Goal: Book appointment/travel/reservation

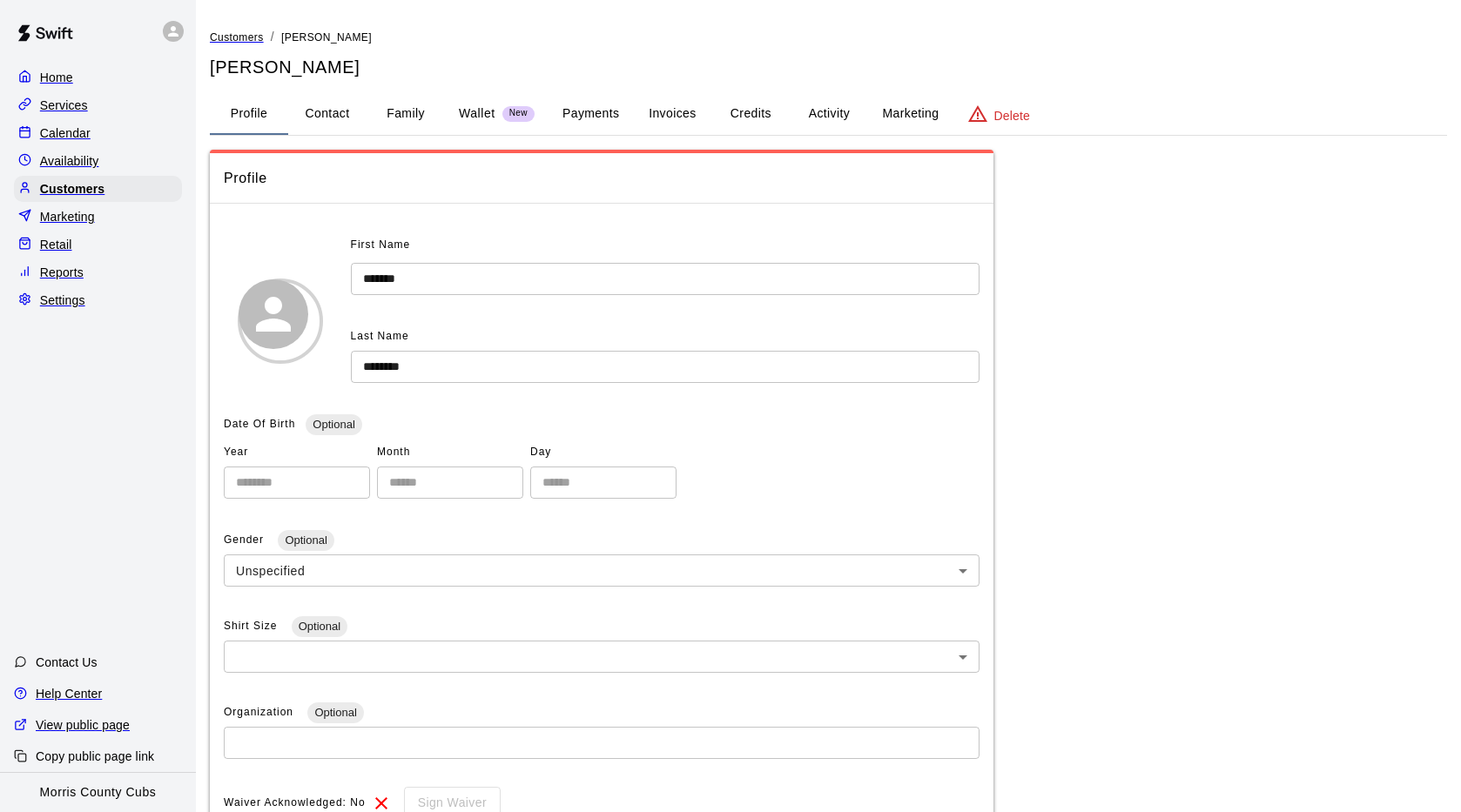
scroll to position [120, 0]
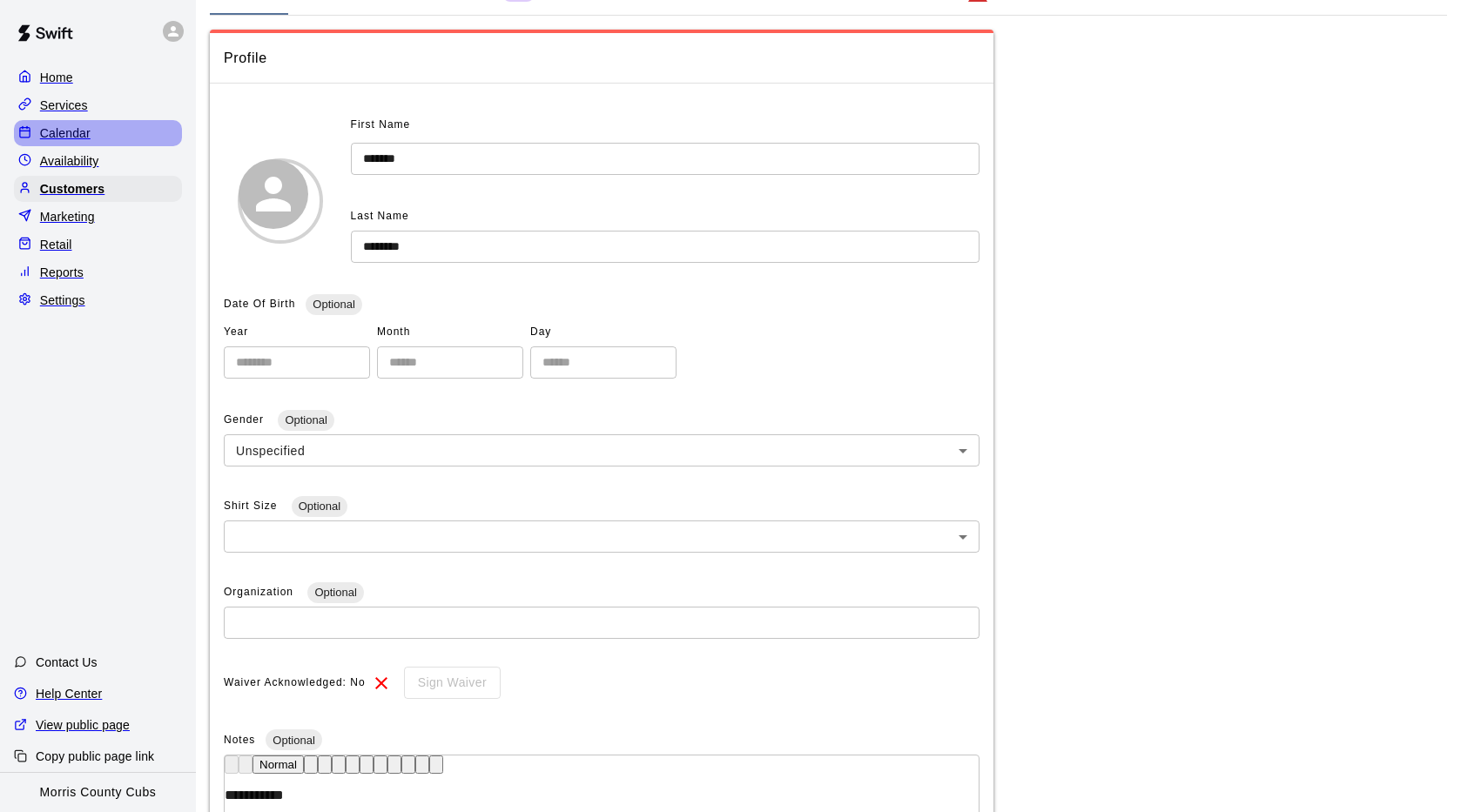
click at [58, 132] on p "Calendar" at bounding box center [66, 132] width 50 height 17
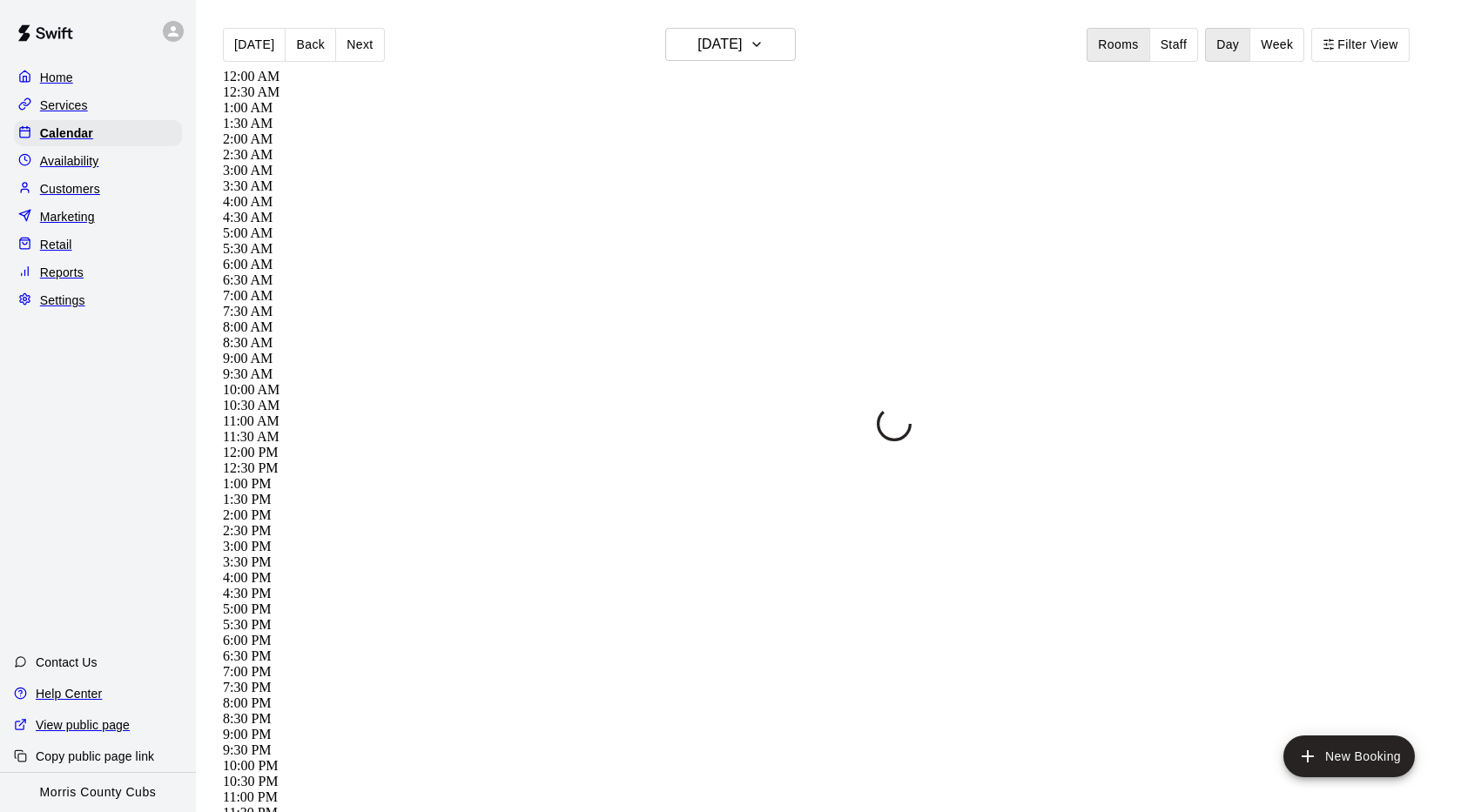
scroll to position [484, 0]
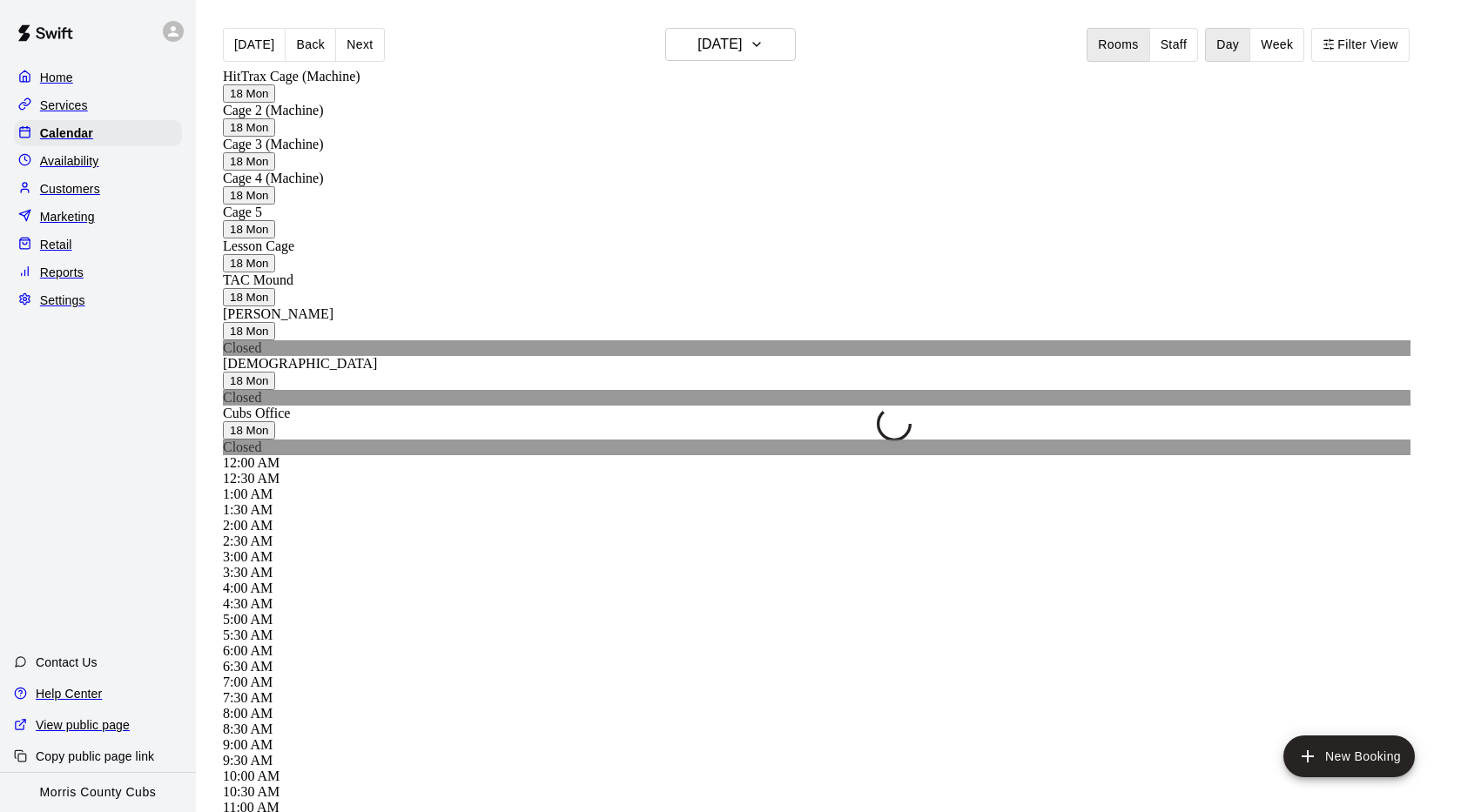
click at [760, 42] on icon "button" at bounding box center [757, 44] width 7 height 4
click at [797, 85] on icon "Previous month" at bounding box center [801, 81] width 21 height 21
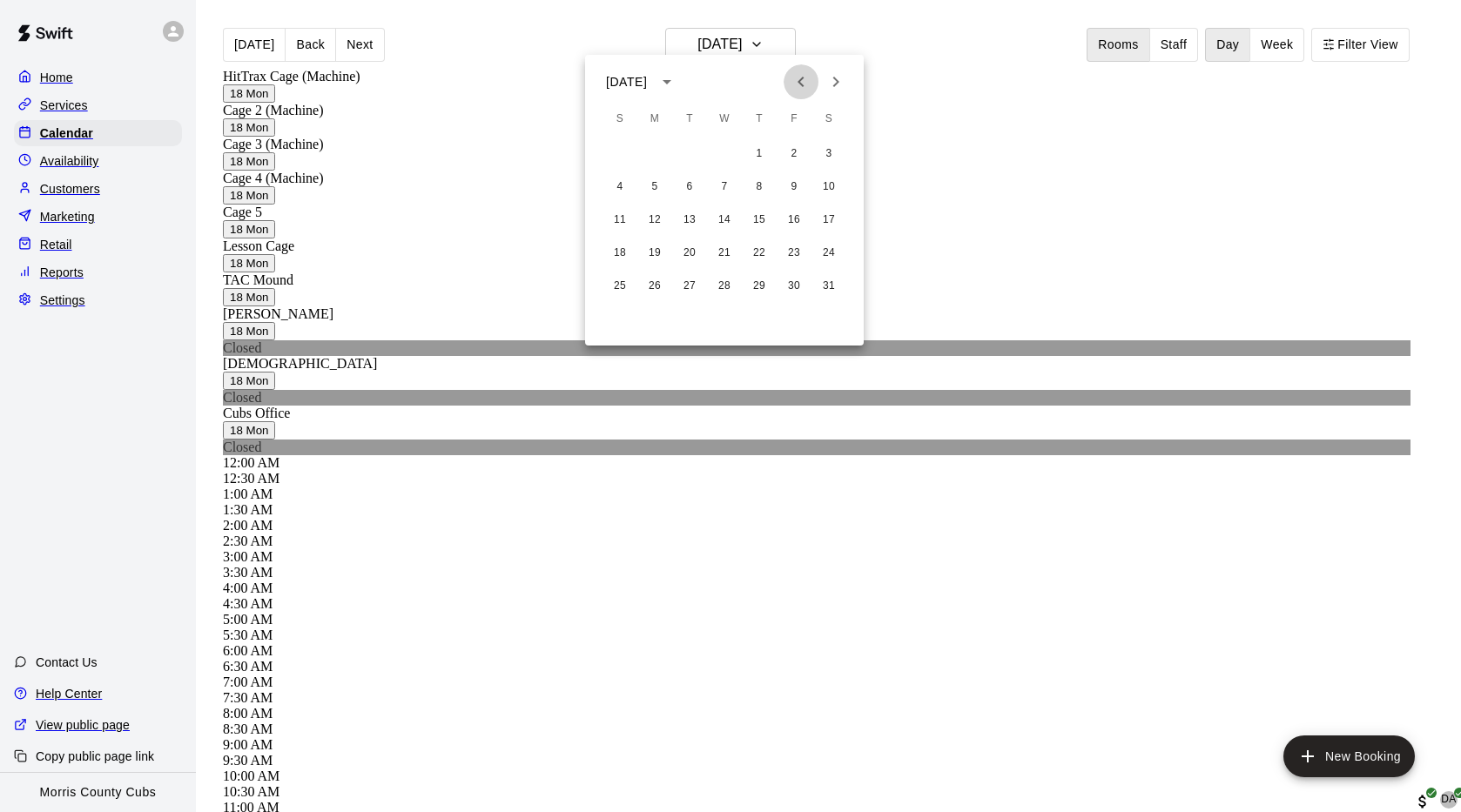
click at [797, 85] on icon "Previous month" at bounding box center [801, 81] width 21 height 21
